Goal: Use online tool/utility: Utilize a website feature to perform a specific function

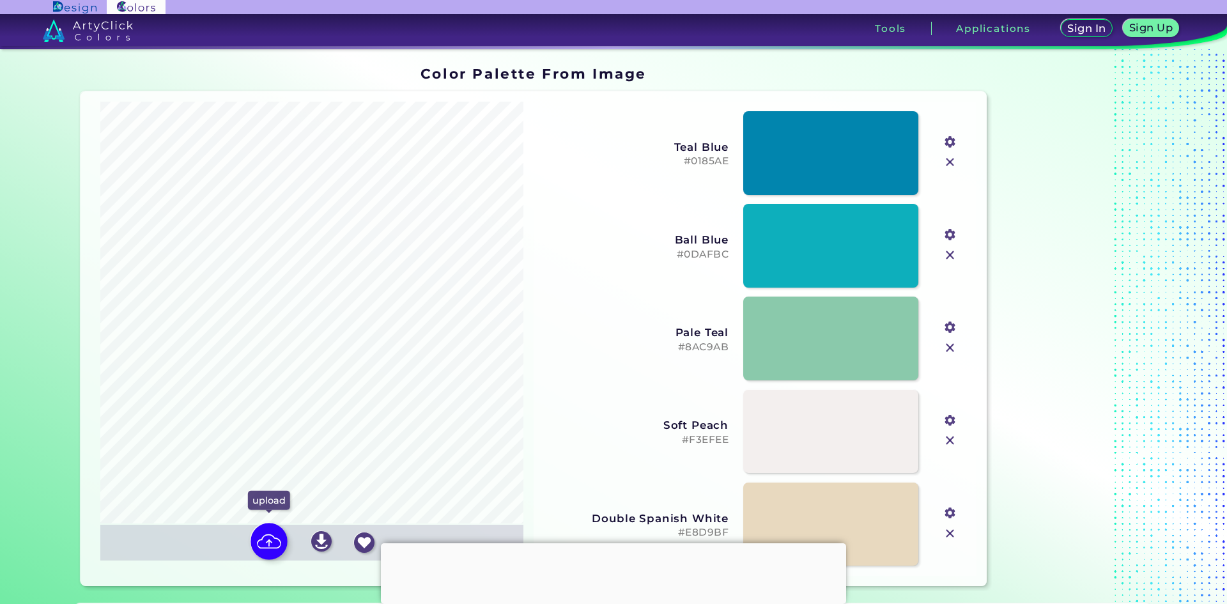
click at [270, 543] on img at bounding box center [269, 541] width 37 height 37
click at [0, 0] on input "file" at bounding box center [0, 0] width 0 height 0
type input "#392e24"
type input "#7e6c5e"
type input "#a79a8d"
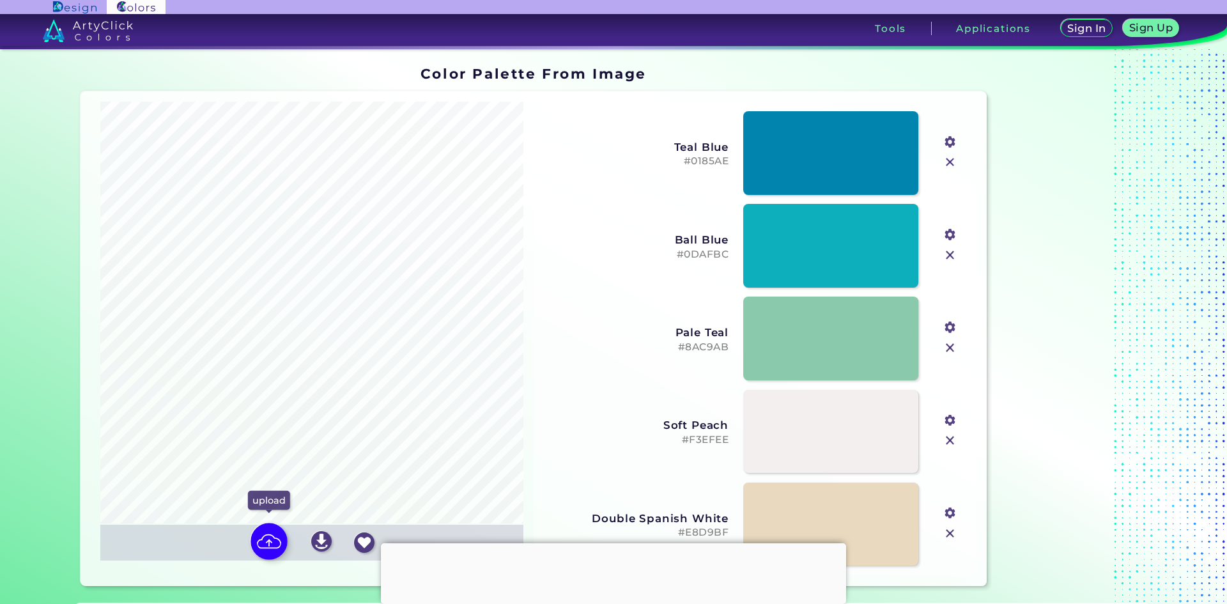
type input "#c0b3a6"
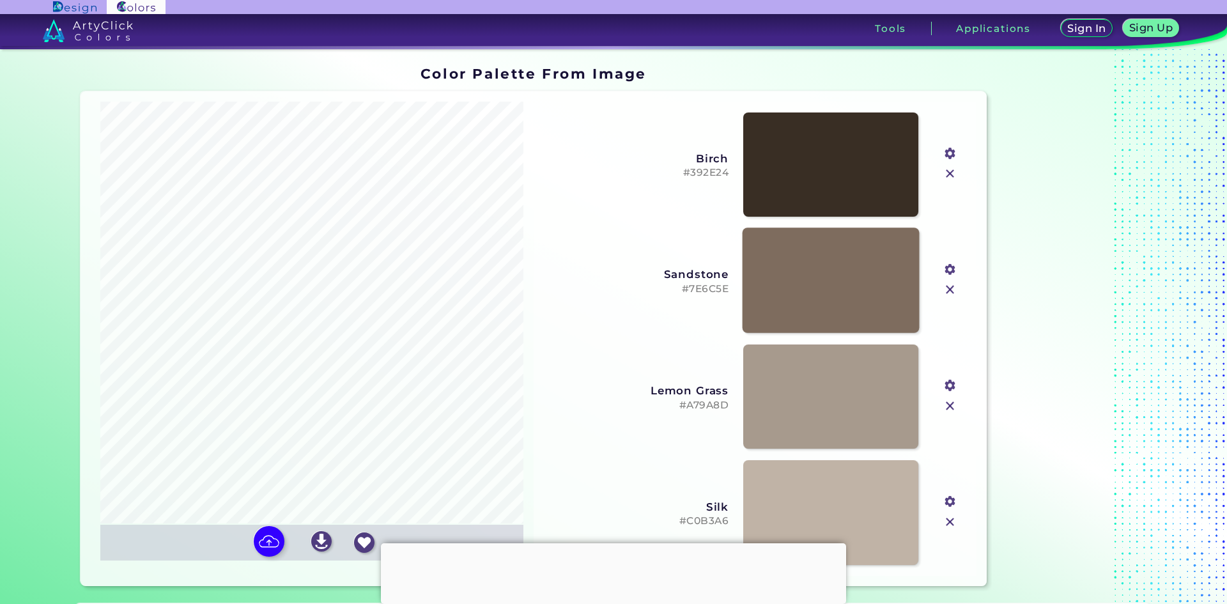
click at [807, 297] on link at bounding box center [831, 280] width 177 height 105
